Goal: Task Accomplishment & Management: Manage account settings

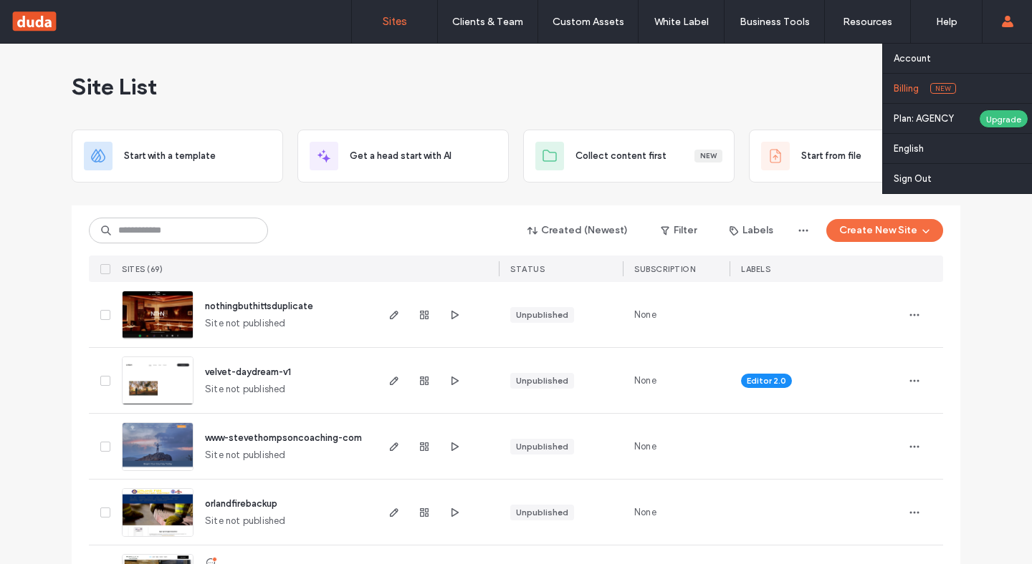
click at [912, 82] on link "Billing New" at bounding box center [962, 88] width 138 height 29
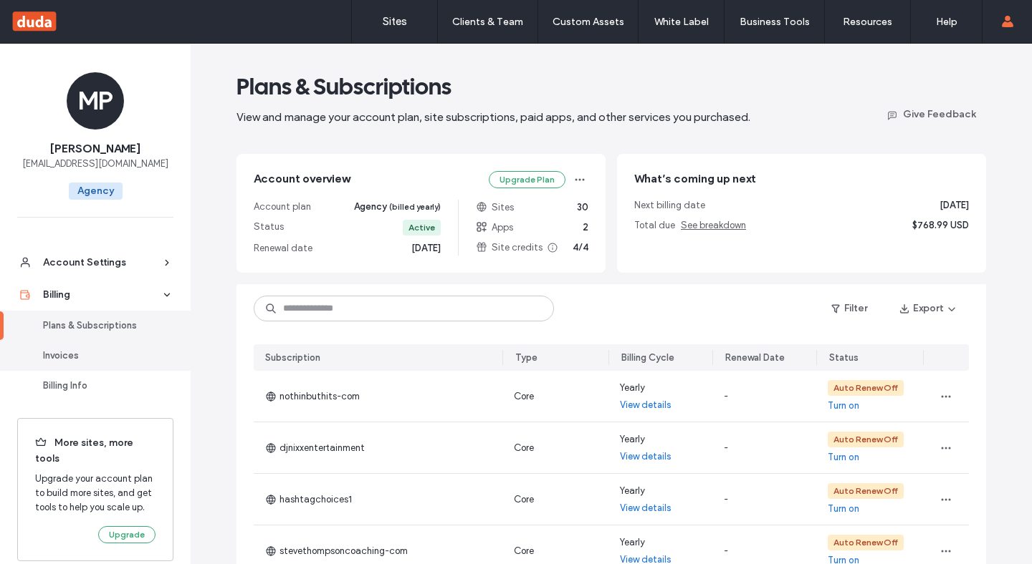
click at [77, 354] on div "Invoices" at bounding box center [101, 356] width 117 height 14
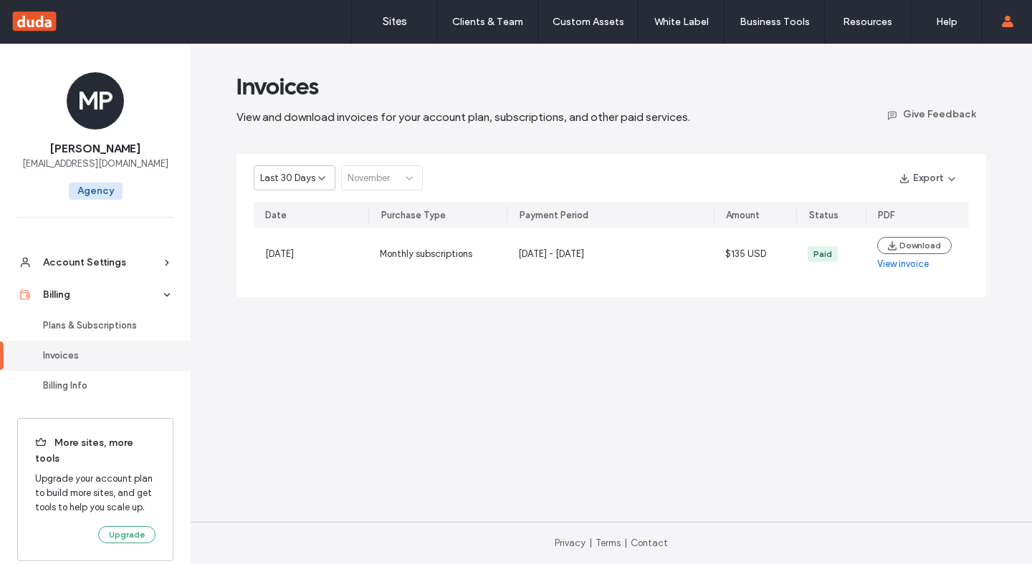
click at [294, 178] on span "Last 30 Days" at bounding box center [287, 178] width 55 height 14
click at [294, 206] on span "Last 30 Days" at bounding box center [287, 203] width 55 height 14
click at [372, 180] on div "Last 30 Days November" at bounding box center [338, 177] width 169 height 25
click at [71, 388] on div "Billing Info" at bounding box center [101, 386] width 117 height 14
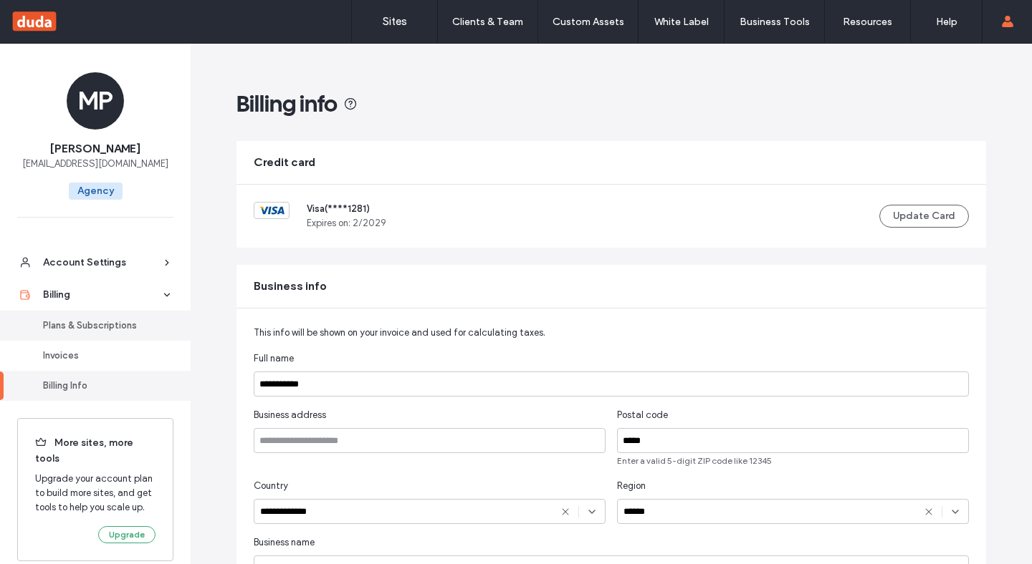
click at [64, 317] on link "Plans & Subscriptions" at bounding box center [95, 326] width 191 height 30
